Goal: Information Seeking & Learning: Learn about a topic

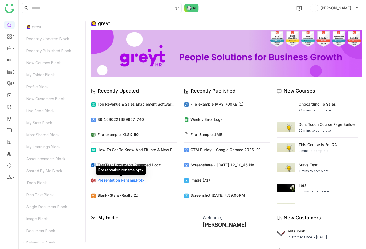
click at [119, 179] on div "Presentation rename.pptx" at bounding box center [120, 180] width 47 height 6
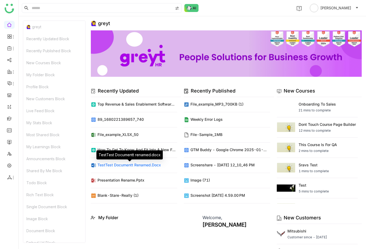
click at [138, 164] on div "TestTest Documentt renamed.docx" at bounding box center [128, 165] width 63 height 6
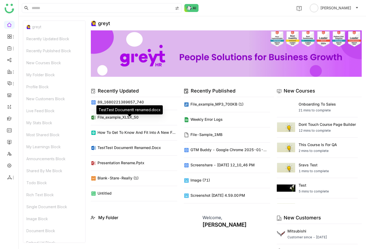
scroll to position [11, 0]
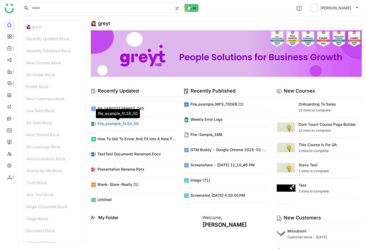
click at [110, 125] on div "file_example_XLSX_50" at bounding box center [117, 124] width 41 height 6
click at [11, 48] on icon at bounding box center [9, 48] width 4 height 4
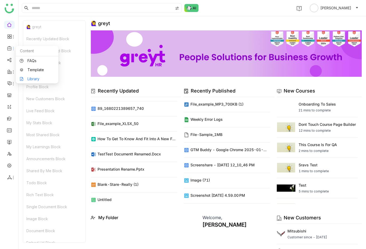
click at [36, 77] on link "Library" at bounding box center [37, 79] width 35 height 4
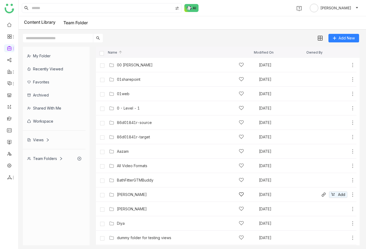
click at [129, 193] on div "bhupendra" at bounding box center [132, 194] width 30 height 4
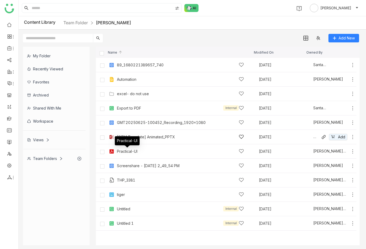
click at [140, 138] on div "[GTM Template] Animated_PPTX" at bounding box center [146, 137] width 58 height 4
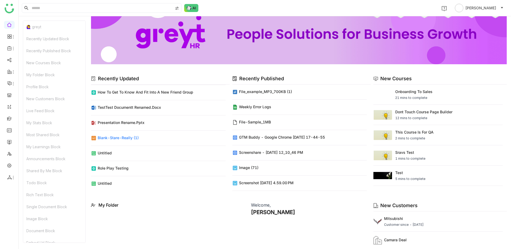
scroll to position [248, 0]
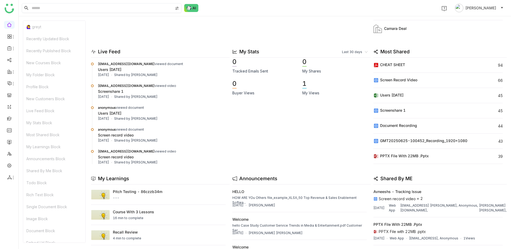
click at [115, 7] on input at bounding box center [102, 7] width 142 height 9
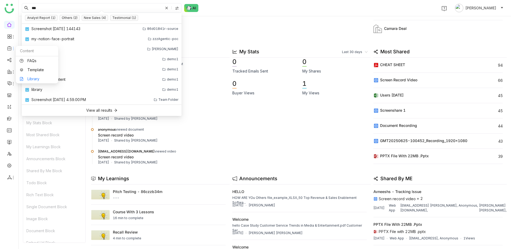
type input "***"
click at [43, 79] on link "Library" at bounding box center [37, 79] width 35 height 4
click at [14, 47] on icon at bounding box center [13, 48] width 4 height 4
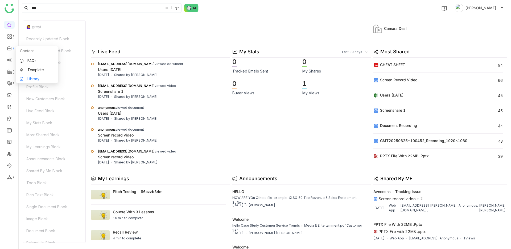
click at [38, 78] on link "Library" at bounding box center [37, 79] width 35 height 4
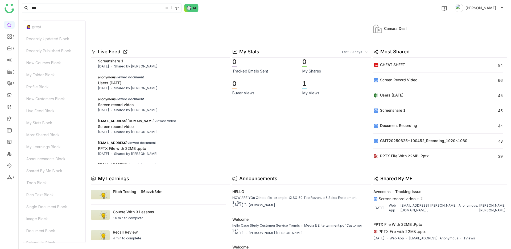
scroll to position [56, 0]
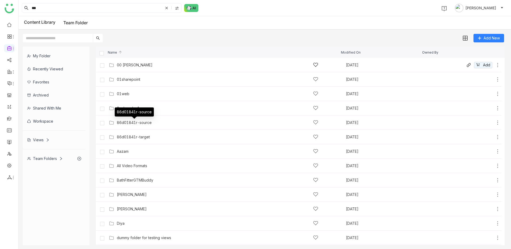
click at [140, 65] on div "00 Arif Folder" at bounding box center [135, 65] width 36 height 4
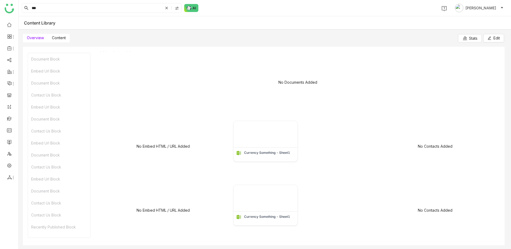
scroll to position [213, 0]
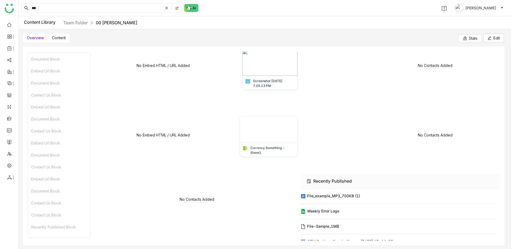
click at [57, 42] on label "Content" at bounding box center [59, 38] width 22 height 9
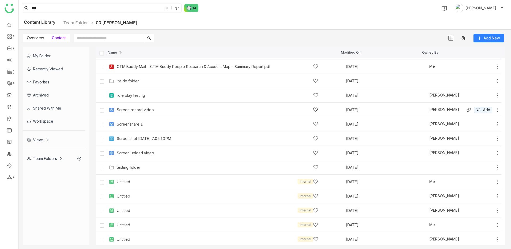
scroll to position [155, 0]
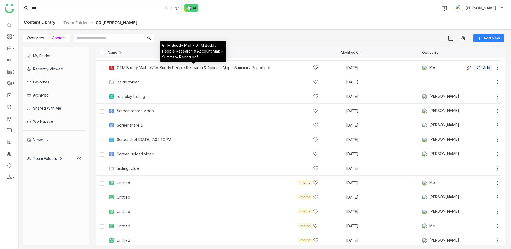
click at [139, 65] on div "GTM Buddy Mail - GTM Buddy People Research & Account Map – Summary Report.pdf" at bounding box center [194, 67] width 154 height 4
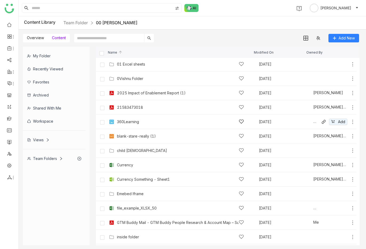
scroll to position [103, 0]
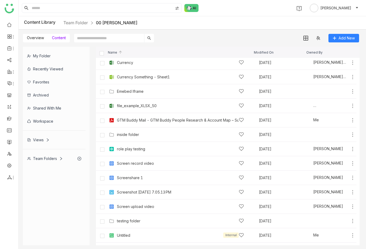
click at [84, 19] on nz-breadcrumb "Team Folder 00 Arif Folder" at bounding box center [100, 22] width 74 height 7
click at [86, 24] on link "Team Folder" at bounding box center [75, 22] width 24 height 5
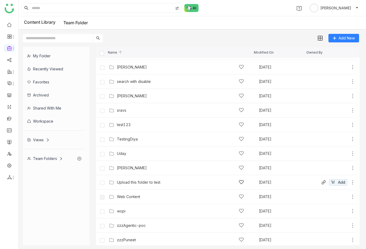
scroll to position [287, 0]
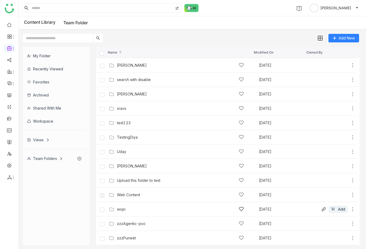
click at [127, 208] on div "wopi" at bounding box center [180, 209] width 127 height 6
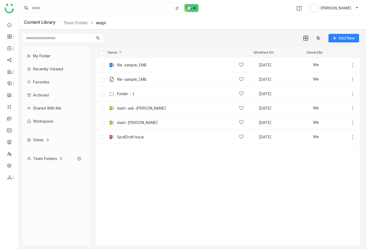
click at [127, 145] on cdk-virtual-scroll-viewport "file-sample_1MB Sep 25, 2025 Me Add file-sample_1MB Sep 27, 2025 Me Add Folder …" at bounding box center [228, 151] width 264 height 187
click at [131, 142] on div "SpotDraft Issue Sep 25, 2025 Me Add" at bounding box center [226, 137] width 260 height 14
click at [137, 139] on div "SpotDraft Issue" at bounding box center [180, 137] width 127 height 6
click at [134, 68] on div "file-sample_1MB [DATE] Me Add" at bounding box center [232, 65] width 248 height 8
